Goal: Use online tool/utility

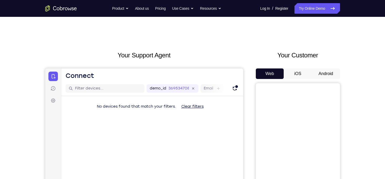
click at [319, 75] on button "Android" at bounding box center [326, 73] width 28 height 11
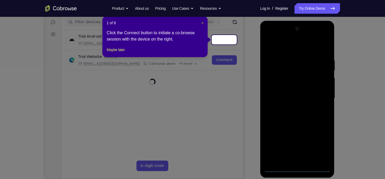
click at [202, 24] on span "×" at bounding box center [203, 23] width 2 height 4
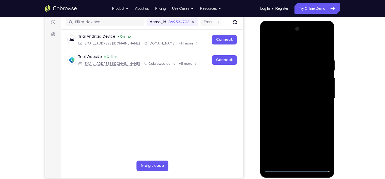
click at [296, 168] on div at bounding box center [297, 99] width 66 height 148
click at [318, 146] on div at bounding box center [297, 99] width 66 height 148
click at [270, 38] on div at bounding box center [297, 99] width 66 height 148
click at [321, 95] on div at bounding box center [297, 99] width 66 height 148
click at [293, 107] on div at bounding box center [297, 99] width 66 height 148
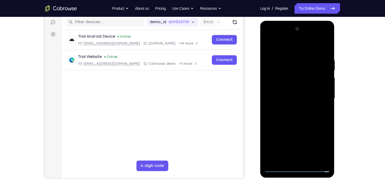
click at [298, 94] on div at bounding box center [297, 99] width 66 height 148
click at [290, 76] on div at bounding box center [297, 99] width 66 height 148
click at [279, 86] on div at bounding box center [297, 99] width 66 height 148
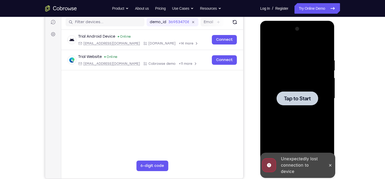
click at [306, 99] on span "Tap to Start" at bounding box center [297, 98] width 27 height 5
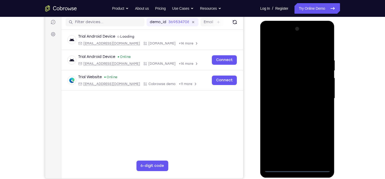
click at [297, 168] on div at bounding box center [297, 99] width 66 height 148
click at [320, 141] on div at bounding box center [297, 99] width 66 height 148
click at [276, 38] on div at bounding box center [297, 99] width 66 height 148
click at [322, 97] on div at bounding box center [297, 99] width 66 height 148
click at [293, 108] on div at bounding box center [297, 99] width 66 height 148
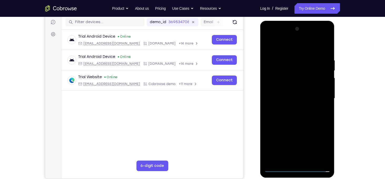
click at [293, 95] on div at bounding box center [297, 99] width 66 height 148
click at [274, 103] on div at bounding box center [297, 99] width 66 height 148
click at [281, 104] on div at bounding box center [297, 99] width 66 height 148
click at [294, 97] on div at bounding box center [297, 99] width 66 height 148
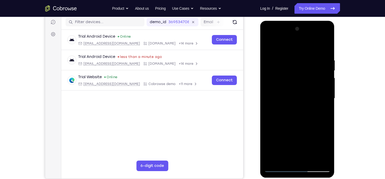
click at [279, 97] on div at bounding box center [297, 99] width 66 height 148
drag, startPoint x: 283, startPoint y: 51, endPoint x: 371, endPoint y: 50, distance: 87.7
click at [336, 50] on html "Online web based iOS Simulators and Android Emulators. Run iPhone, iPad, Mobile…" at bounding box center [298, 100] width 75 height 158
click at [274, 100] on div at bounding box center [297, 99] width 66 height 148
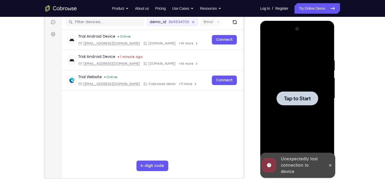
click at [298, 100] on span "Tap to Start" at bounding box center [297, 98] width 27 height 5
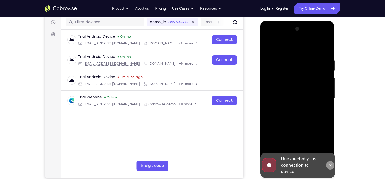
click at [330, 164] on icon at bounding box center [331, 165] width 4 height 4
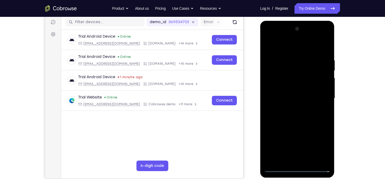
click at [295, 169] on div at bounding box center [297, 99] width 66 height 148
click at [322, 146] on div at bounding box center [297, 99] width 66 height 148
click at [269, 36] on div at bounding box center [297, 99] width 66 height 148
click at [319, 97] on div at bounding box center [297, 99] width 66 height 148
click at [292, 109] on div at bounding box center [297, 99] width 66 height 148
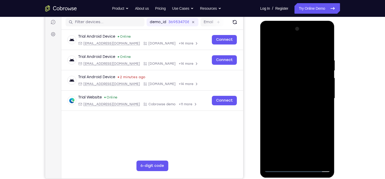
click at [293, 96] on div at bounding box center [297, 99] width 66 height 148
click at [284, 89] on div at bounding box center [297, 99] width 66 height 148
click at [277, 98] on div at bounding box center [297, 99] width 66 height 148
click at [287, 118] on div at bounding box center [297, 99] width 66 height 148
click at [283, 99] on div at bounding box center [297, 99] width 66 height 148
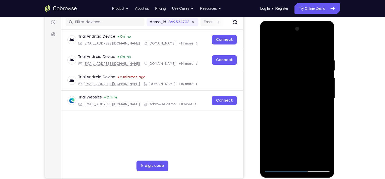
click at [275, 98] on div at bounding box center [297, 99] width 66 height 148
click at [290, 115] on div at bounding box center [297, 99] width 66 height 148
click at [295, 115] on div at bounding box center [297, 99] width 66 height 148
click at [285, 97] on div at bounding box center [297, 99] width 66 height 148
click at [292, 116] on div at bounding box center [297, 99] width 66 height 148
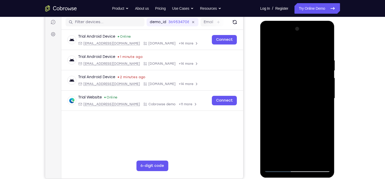
click at [290, 116] on div at bounding box center [297, 99] width 66 height 148
click at [294, 104] on div at bounding box center [297, 99] width 66 height 148
click at [327, 54] on div at bounding box center [297, 99] width 66 height 148
click at [291, 58] on div at bounding box center [297, 99] width 66 height 148
click at [318, 160] on div at bounding box center [297, 99] width 66 height 148
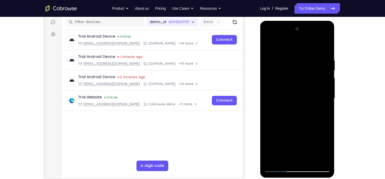
click at [325, 97] on div at bounding box center [297, 99] width 66 height 148
click at [317, 158] on div at bounding box center [297, 99] width 66 height 148
click at [322, 111] on div at bounding box center [297, 99] width 66 height 148
click at [322, 101] on div at bounding box center [297, 99] width 66 height 148
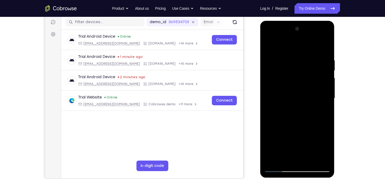
click at [322, 101] on div at bounding box center [297, 99] width 66 height 148
click at [279, 168] on div at bounding box center [297, 99] width 66 height 148
click at [326, 45] on div at bounding box center [297, 99] width 66 height 148
click at [311, 160] on div at bounding box center [297, 99] width 66 height 148
click at [299, 126] on div at bounding box center [297, 99] width 66 height 148
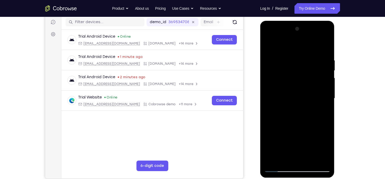
click at [300, 108] on div at bounding box center [297, 99] width 66 height 148
click at [322, 111] on div at bounding box center [297, 99] width 66 height 148
click at [269, 46] on div at bounding box center [297, 99] width 66 height 148
drag, startPoint x: 286, startPoint y: 132, endPoint x: 298, endPoint y: 86, distance: 47.4
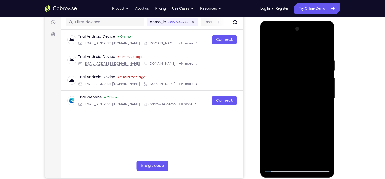
click at [298, 86] on div at bounding box center [297, 99] width 66 height 148
drag, startPoint x: 302, startPoint y: 121, endPoint x: 309, endPoint y: 68, distance: 52.8
click at [309, 68] on div at bounding box center [297, 99] width 66 height 148
drag, startPoint x: 305, startPoint y: 121, endPoint x: 313, endPoint y: 65, distance: 57.0
click at [313, 65] on div at bounding box center [297, 99] width 66 height 148
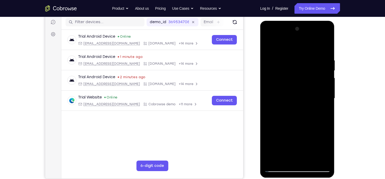
drag, startPoint x: 302, startPoint y: 109, endPoint x: 312, endPoint y: 40, distance: 70.0
click at [312, 40] on div at bounding box center [297, 99] width 66 height 148
drag, startPoint x: 306, startPoint y: 107, endPoint x: 315, endPoint y: 65, distance: 42.6
click at [315, 65] on div at bounding box center [297, 99] width 66 height 148
click at [327, 95] on div at bounding box center [297, 99] width 66 height 148
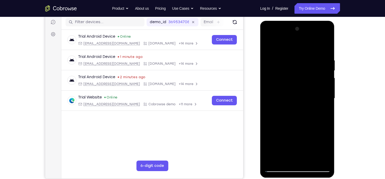
drag, startPoint x: 291, startPoint y: 83, endPoint x: 288, endPoint y: 112, distance: 29.1
click at [288, 112] on div at bounding box center [297, 99] width 66 height 148
drag, startPoint x: 300, startPoint y: 114, endPoint x: 302, endPoint y: 89, distance: 24.6
click at [302, 89] on div at bounding box center [297, 99] width 66 height 148
click at [268, 101] on div at bounding box center [297, 99] width 66 height 148
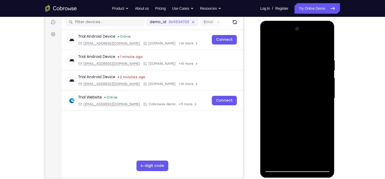
click at [329, 101] on div at bounding box center [297, 99] width 66 height 148
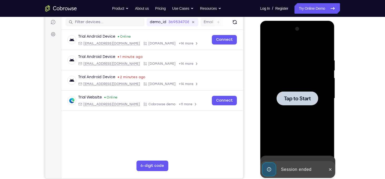
click at [326, 21] on div "Tap to Start" at bounding box center [298, 21] width 75 height 0
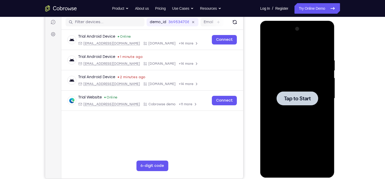
click at [294, 100] on span "Tap to Start" at bounding box center [297, 98] width 27 height 5
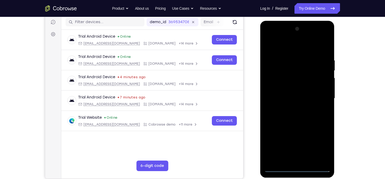
click at [295, 168] on div at bounding box center [297, 99] width 66 height 148
click at [318, 143] on div at bounding box center [297, 99] width 66 height 148
click at [280, 170] on div at bounding box center [297, 99] width 66 height 148
click at [322, 146] on div at bounding box center [297, 99] width 66 height 148
click at [269, 37] on div at bounding box center [297, 99] width 66 height 148
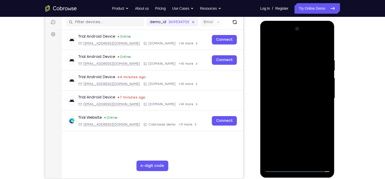
click at [321, 98] on div at bounding box center [297, 99] width 66 height 148
click at [292, 109] on div at bounding box center [297, 99] width 66 height 148
click at [295, 93] on div at bounding box center [297, 99] width 66 height 148
click at [274, 87] on div at bounding box center [297, 99] width 66 height 148
click at [293, 87] on div at bounding box center [297, 99] width 66 height 148
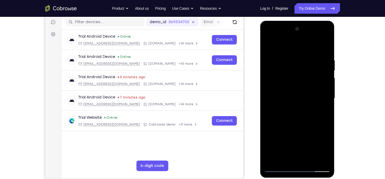
click at [293, 97] on div at bounding box center [297, 99] width 66 height 148
click at [304, 119] on div at bounding box center [297, 99] width 66 height 148
click at [300, 114] on div at bounding box center [297, 99] width 66 height 148
click at [325, 52] on div at bounding box center [297, 99] width 66 height 148
click at [326, 160] on div at bounding box center [297, 99] width 66 height 148
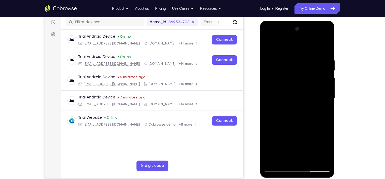
click at [312, 159] on div at bounding box center [297, 99] width 66 height 148
click at [298, 127] on div at bounding box center [297, 99] width 66 height 148
drag, startPoint x: 298, startPoint y: 130, endPoint x: 298, endPoint y: 80, distance: 49.5
click at [298, 80] on div at bounding box center [297, 99] width 66 height 148
drag, startPoint x: 301, startPoint y: 140, endPoint x: 303, endPoint y: 100, distance: 40.6
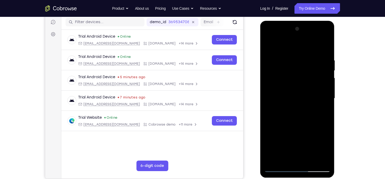
click at [303, 100] on div at bounding box center [297, 99] width 66 height 148
click at [295, 115] on div at bounding box center [297, 99] width 66 height 148
click at [322, 113] on div at bounding box center [297, 99] width 66 height 148
click at [270, 47] on div at bounding box center [297, 99] width 66 height 148
click at [270, 45] on div at bounding box center [297, 99] width 66 height 148
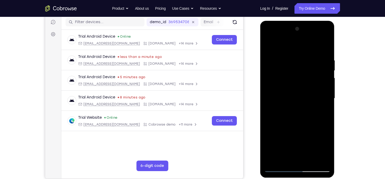
click at [286, 56] on div at bounding box center [297, 99] width 66 height 148
click at [324, 118] on div at bounding box center [297, 99] width 66 height 148
click at [278, 168] on div at bounding box center [297, 99] width 66 height 148
